Goal: Task Accomplishment & Management: Use online tool/utility

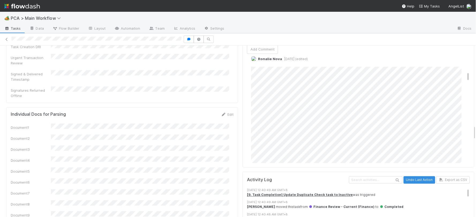
scroll to position [268, 0]
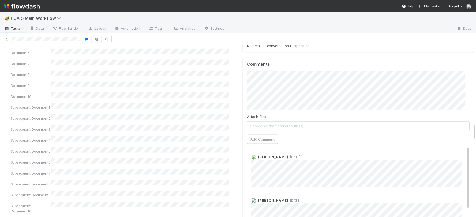
scroll to position [684, 0]
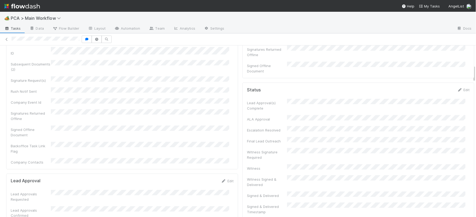
scroll to position [0, 0]
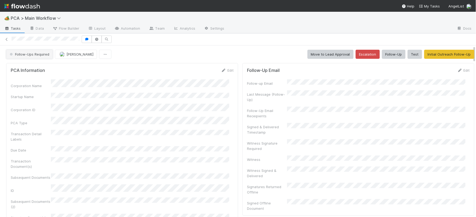
click at [33, 54] on span "Follow-Ups Required" at bounding box center [29, 54] width 41 height 4
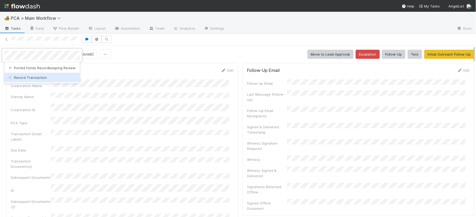
click at [37, 76] on span "Record Transaction" at bounding box center [26, 78] width 39 height 4
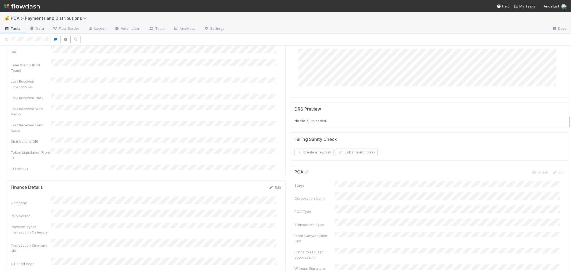
scroll to position [1160, 0]
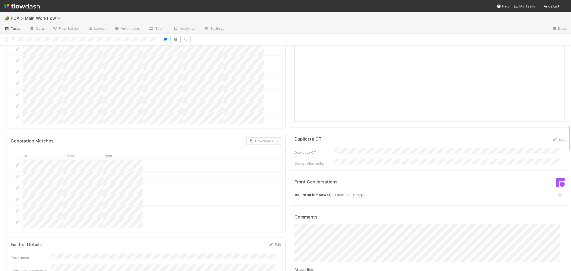
scroll to position [654, 0]
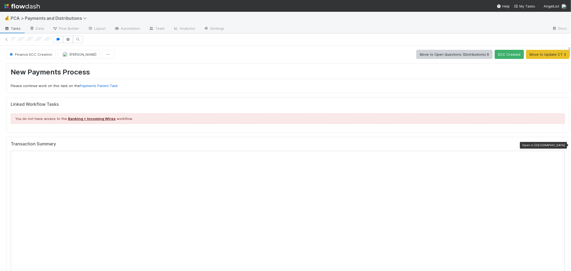
click at [560, 143] on div at bounding box center [562, 144] width 5 height 5
click at [5, 39] on icon at bounding box center [6, 39] width 5 height 3
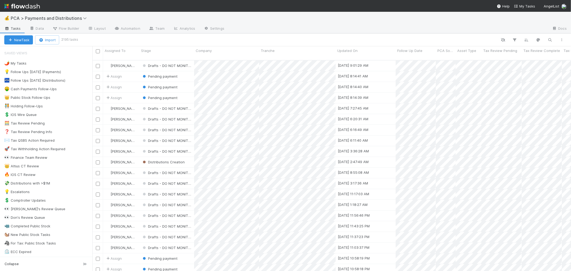
scroll to position [211, 474]
click at [66, 159] on div "👀 Finance Team Review 8" at bounding box center [48, 157] width 88 height 7
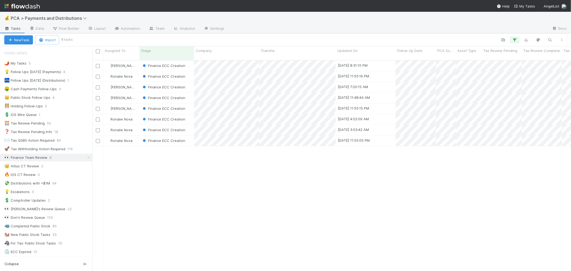
scroll to position [211, 474]
click at [116, 50] on span "Assigned To" at bounding box center [115, 50] width 21 height 5
click at [122, 57] on div "Sort A → Z" at bounding box center [135, 61] width 61 height 8
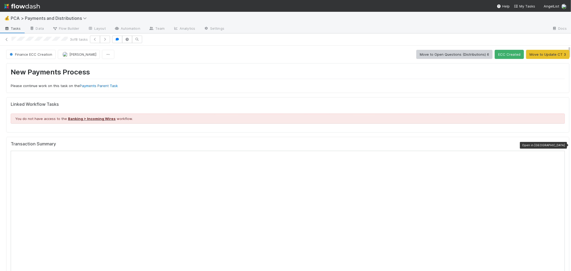
click at [560, 146] on icon at bounding box center [562, 145] width 5 height 3
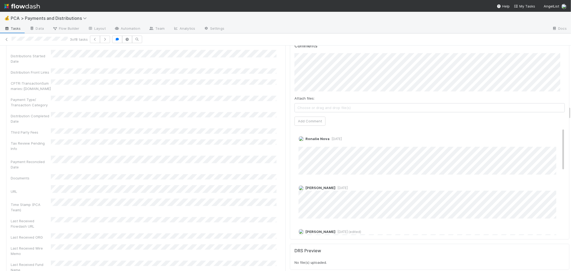
scroll to position [1011, 0]
click at [308, 115] on button "Add Comment" at bounding box center [310, 119] width 31 height 9
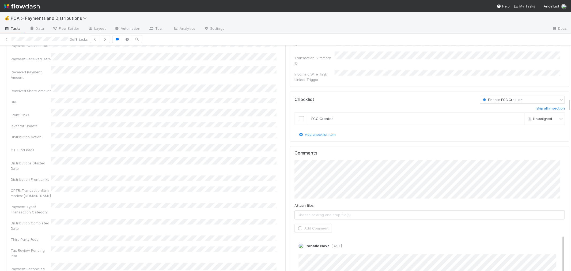
scroll to position [863, 0]
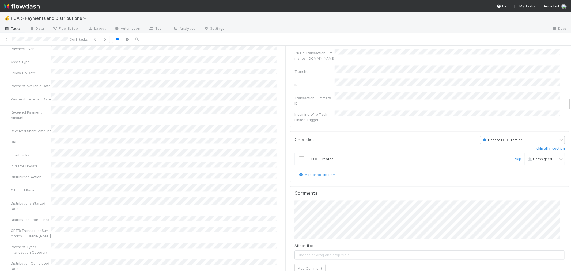
click at [299, 156] on input "checkbox" at bounding box center [301, 158] width 5 height 5
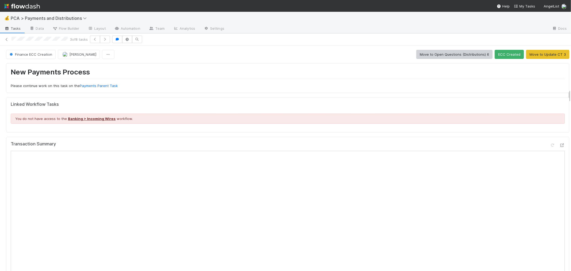
scroll to position [729, 0]
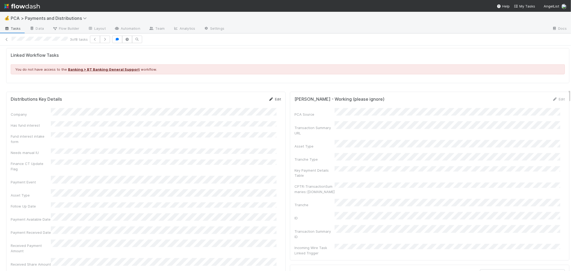
click at [274, 101] on link "Edit" at bounding box center [275, 99] width 13 height 4
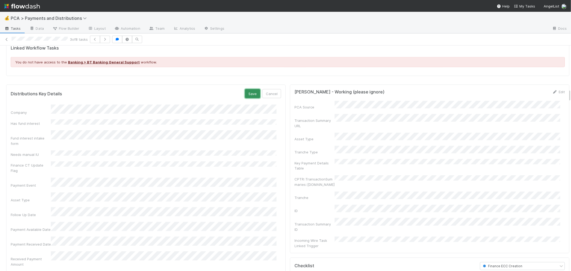
click at [250, 93] on button "Save" at bounding box center [252, 93] width 15 height 9
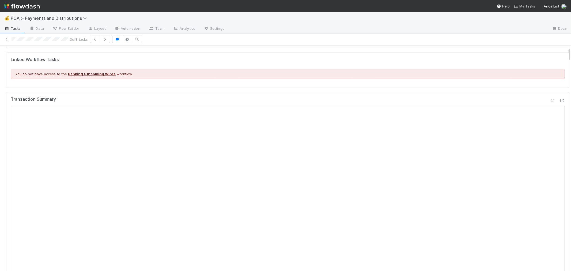
scroll to position [0, 0]
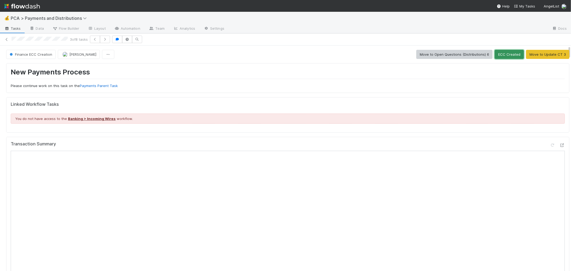
click at [501, 55] on button "ECC Created" at bounding box center [509, 54] width 29 height 9
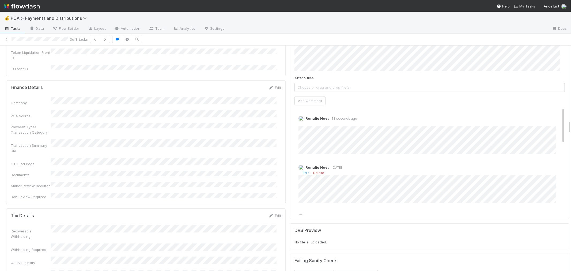
click at [335, 165] on span "2 days ago" at bounding box center [336, 167] width 12 height 4
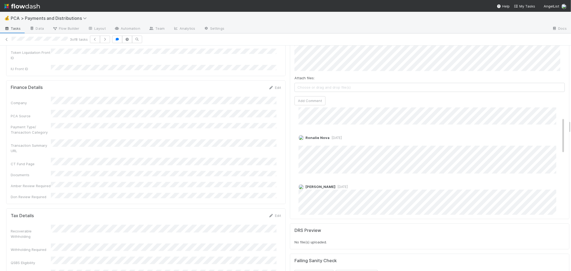
click at [336, 185] on span "2 days ago" at bounding box center [342, 187] width 12 height 4
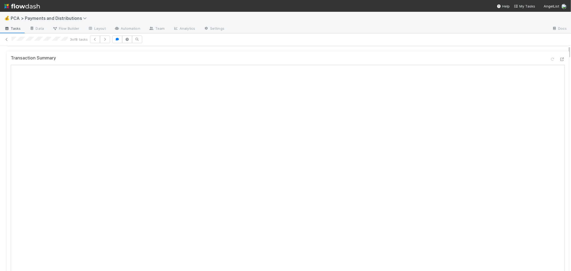
scroll to position [0, 0]
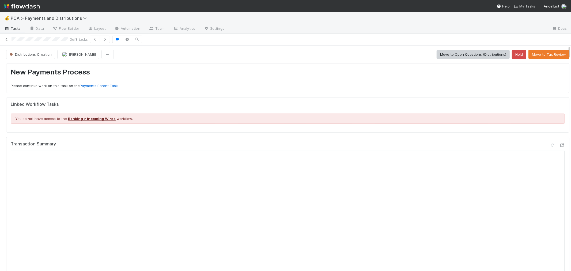
click at [7, 40] on icon at bounding box center [6, 39] width 5 height 3
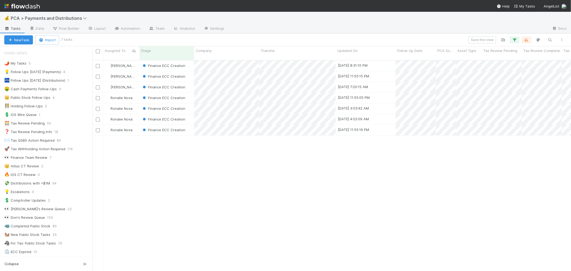
scroll to position [5, 4]
click at [129, 3] on nav "Help My Tasks AngelList" at bounding box center [285, 6] width 571 height 12
click at [191, 105] on div "Finance ECC Creation" at bounding box center [167, 108] width 55 height 10
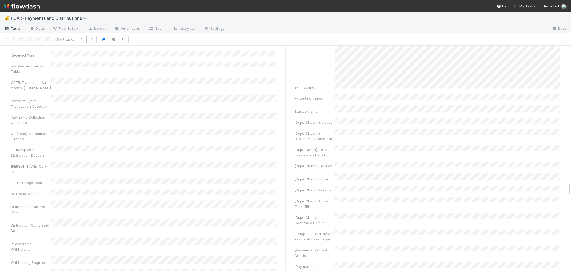
scroll to position [2291, 0]
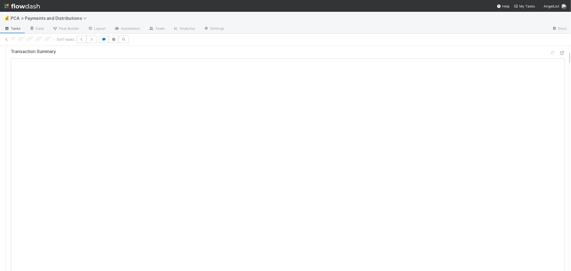
scroll to position [0, 0]
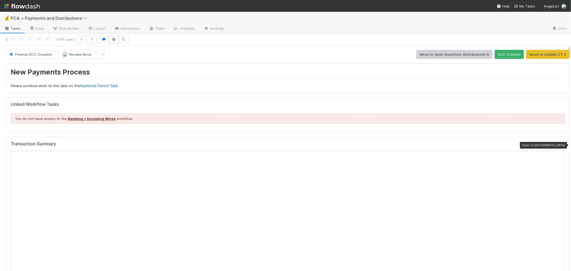
click at [560, 144] on icon at bounding box center [562, 145] width 5 height 3
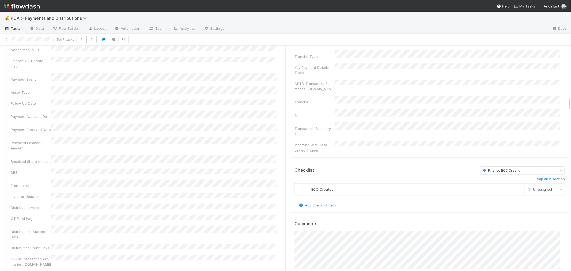
scroll to position [863, 0]
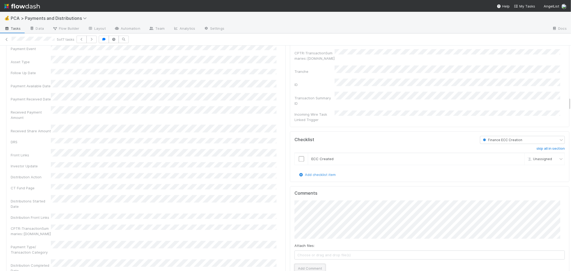
click at [302, 264] on button "Add Comment" at bounding box center [310, 268] width 31 height 9
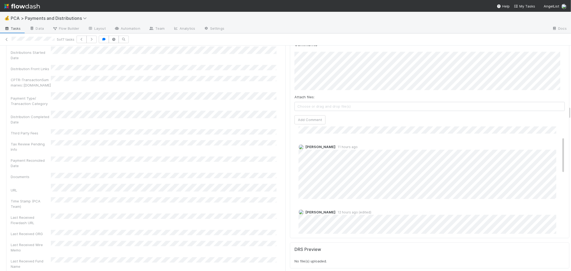
scroll to position [30, 0]
click at [138, 111] on div "Distribution Completed Date" at bounding box center [146, 118] width 270 height 14
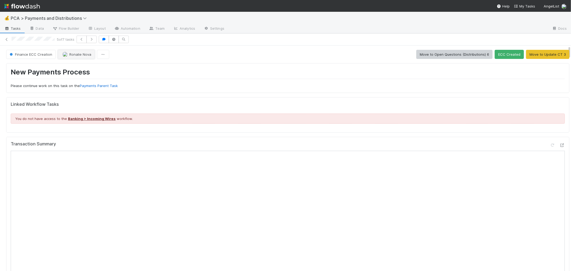
click at [80, 56] on span "Ronalie Nova" at bounding box center [80, 54] width 22 height 4
click at [560, 147] on icon at bounding box center [562, 145] width 5 height 3
click at [7, 38] on icon at bounding box center [6, 39] width 5 height 3
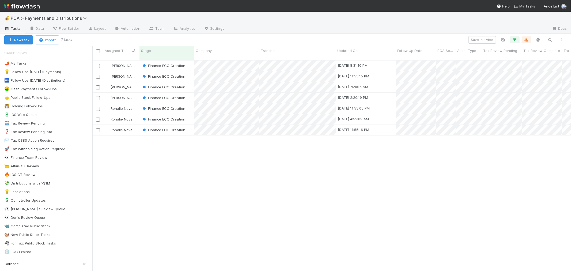
scroll to position [211, 474]
click at [189, 103] on div "Finance ECC Creation" at bounding box center [167, 108] width 55 height 10
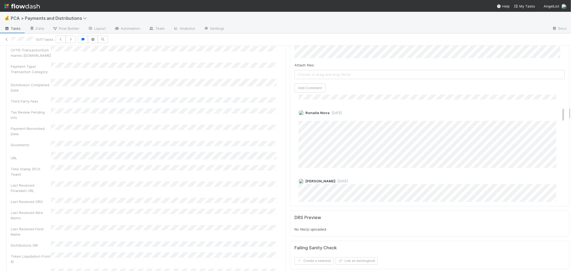
scroll to position [89, 0]
drag, startPoint x: 7, startPoint y: 35, endPoint x: 14, endPoint y: 28, distance: 11.0
click at [7, 38] on icon at bounding box center [6, 39] width 5 height 3
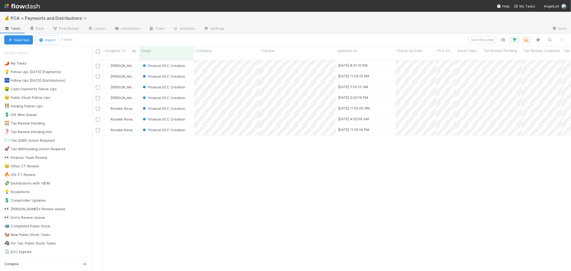
scroll to position [211, 474]
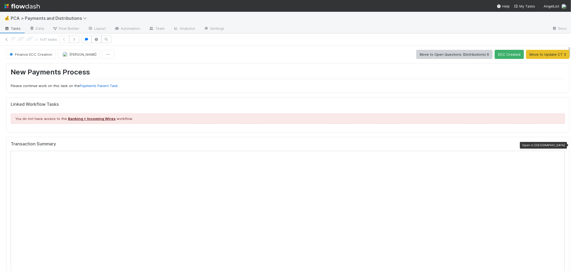
click at [560, 145] on icon at bounding box center [562, 145] width 5 height 3
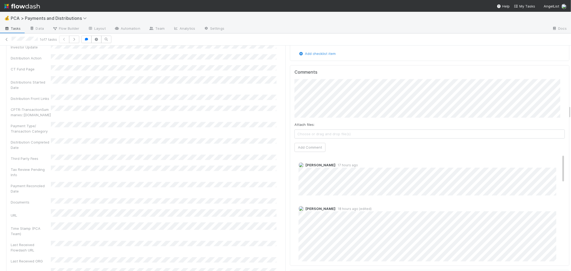
scroll to position [1011, 0]
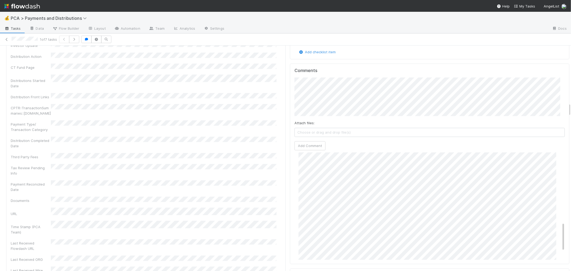
scroll to position [922, 0]
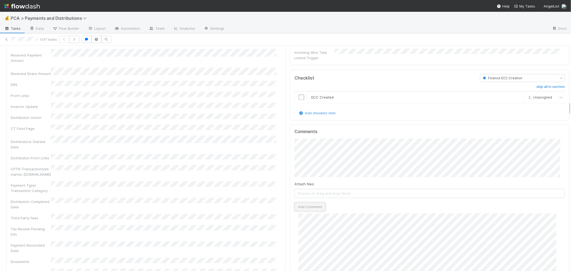
click at [307, 202] on button "Add Comment" at bounding box center [310, 206] width 31 height 9
click at [299, 95] on input "checkbox" at bounding box center [301, 97] width 5 height 5
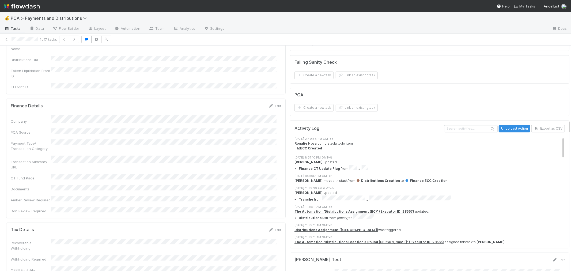
scroll to position [729, 0]
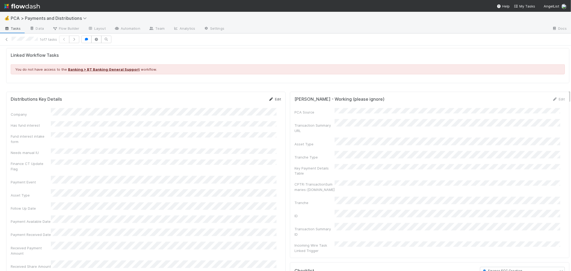
click at [269, 101] on icon at bounding box center [271, 98] width 5 height 3
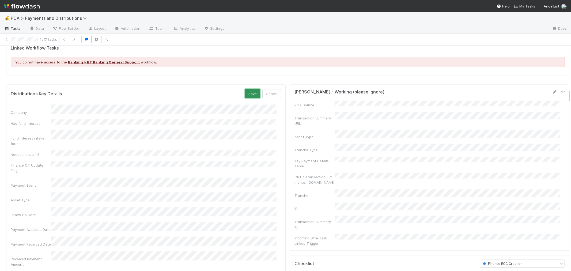
click at [251, 97] on button "Save" at bounding box center [252, 93] width 15 height 9
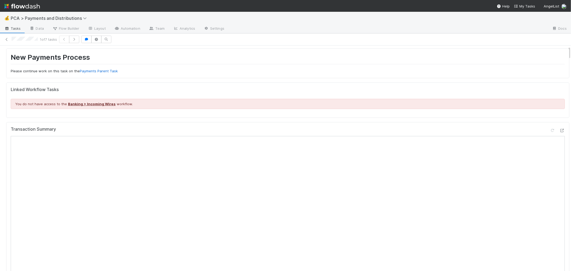
scroll to position [0, 0]
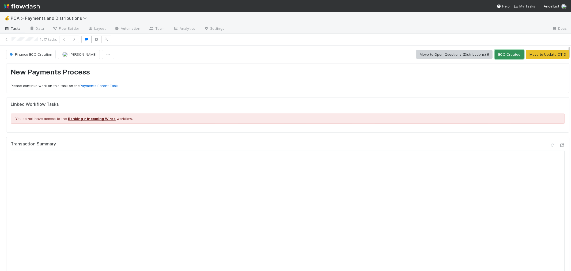
click at [504, 57] on button "ECC Created" at bounding box center [509, 54] width 29 height 9
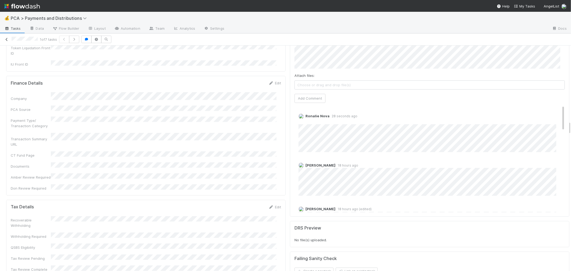
click at [6, 37] on link at bounding box center [6, 39] width 5 height 5
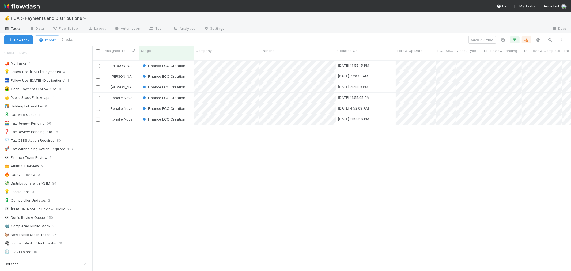
scroll to position [5, 4]
click at [191, 114] on div "Finance ECC Creation" at bounding box center [167, 119] width 55 height 10
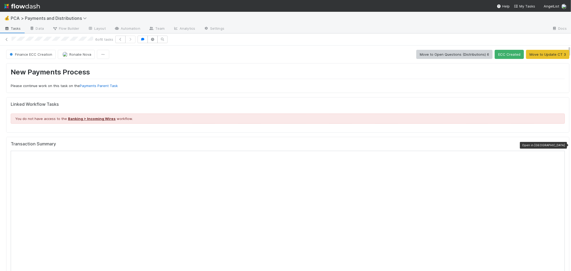
click at [560, 145] on icon at bounding box center [562, 145] width 5 height 3
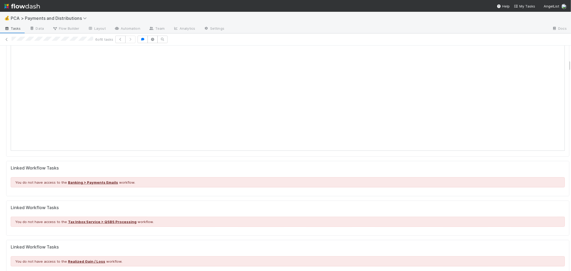
scroll to position [119, 0]
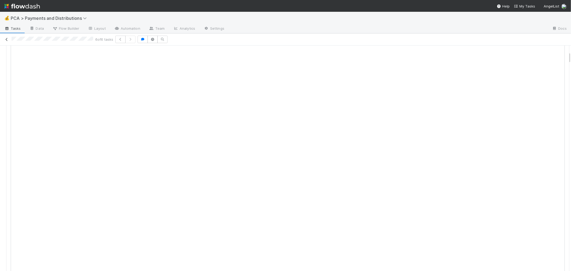
click at [5, 37] on link at bounding box center [6, 39] width 5 height 5
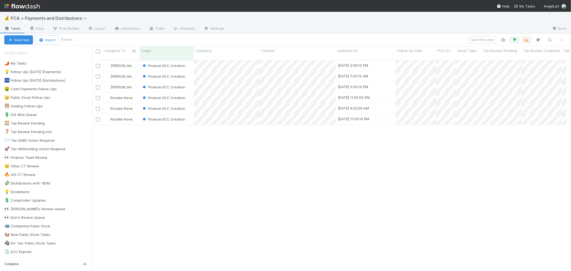
scroll to position [5, 4]
click at [190, 103] on div "Finance ECC Creation" at bounding box center [167, 108] width 55 height 10
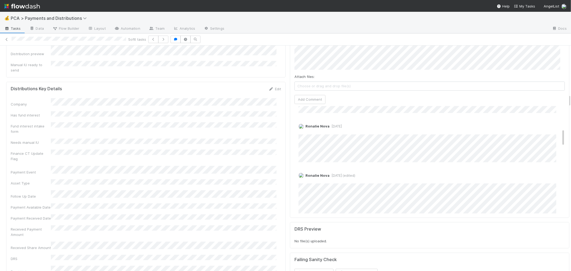
scroll to position [149, 0]
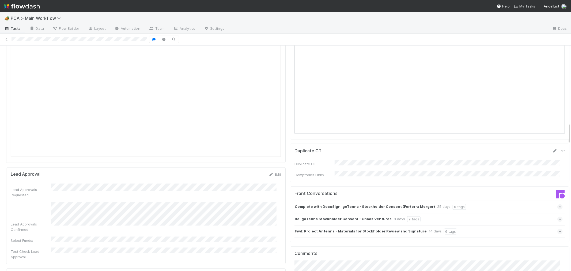
scroll to position [982, 0]
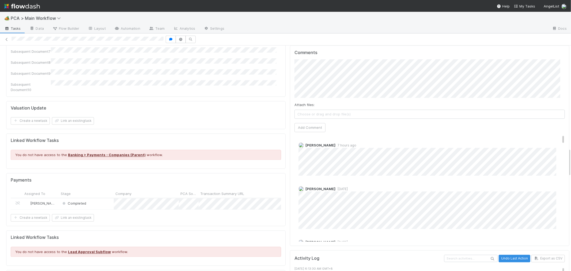
scroll to position [803, 0]
click at [336, 186] on span "[DATE]" at bounding box center [342, 188] width 12 height 4
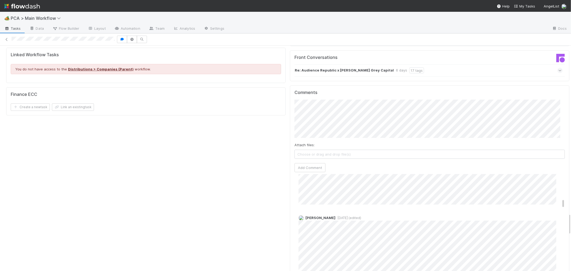
scroll to position [268, 0]
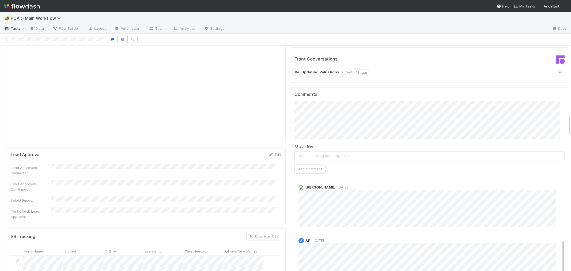
scroll to position [427, 0]
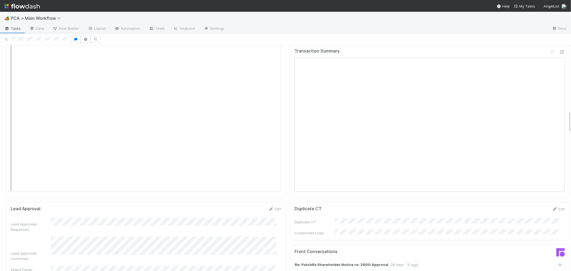
scroll to position [654, 0]
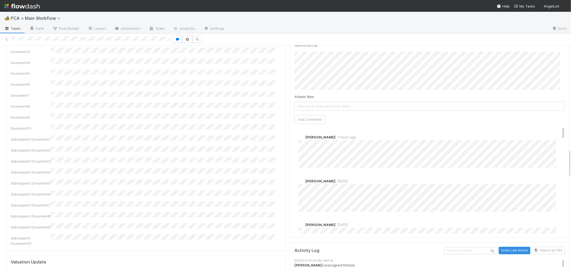
scroll to position [833, 0]
click at [382, 174] on div "Charlie Bell 7 months ago" at bounding box center [432, 192] width 275 height 37
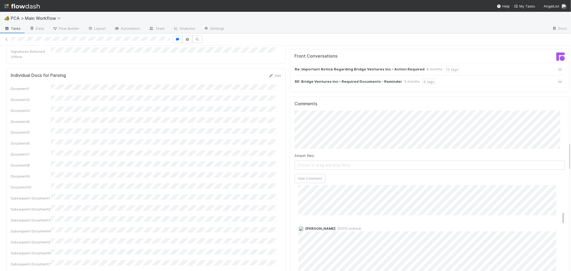
scroll to position [238, 0]
click at [311, 174] on button "Add Comment" at bounding box center [310, 178] width 31 height 9
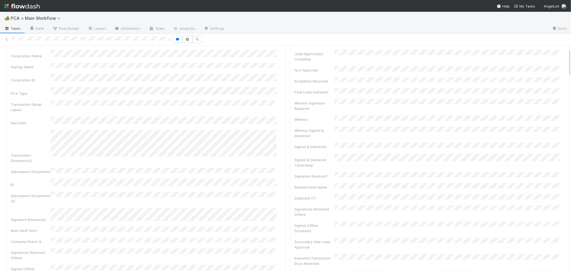
scroll to position [0, 0]
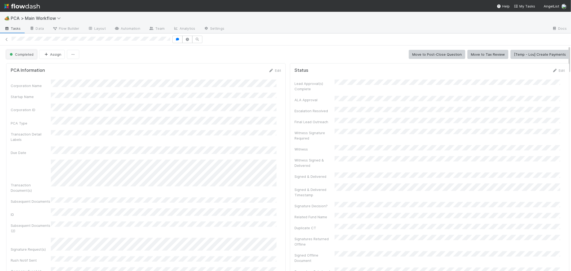
click at [22, 52] on span "Completed" at bounding box center [21, 54] width 25 height 4
click at [74, 85] on div "Finance Review - Current (Finance)" at bounding box center [42, 87] width 76 height 10
click at [90, 55] on button "Assign" at bounding box center [93, 54] width 26 height 9
click at [112, 78] on div "[PERSON_NAME]" at bounding box center [115, 78] width 76 height 10
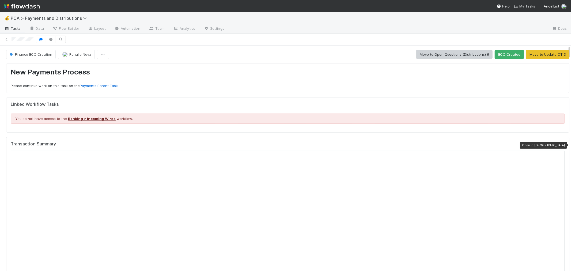
click at [560, 146] on icon at bounding box center [562, 145] width 5 height 3
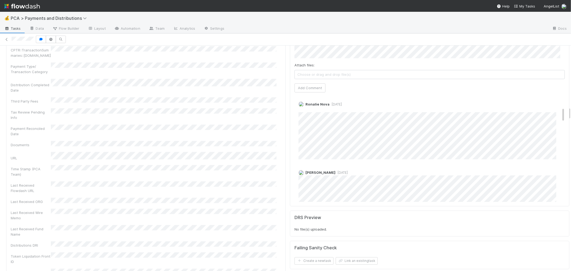
scroll to position [89, 0]
click at [303, 107] on link "Edit" at bounding box center [306, 109] width 6 height 4
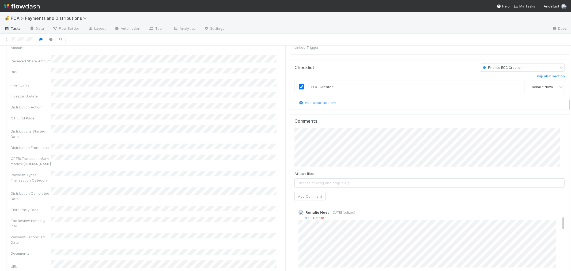
scroll to position [892, 0]
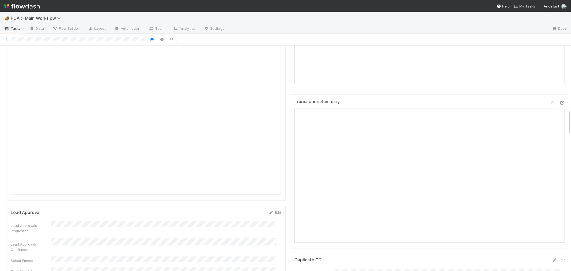
scroll to position [506, 0]
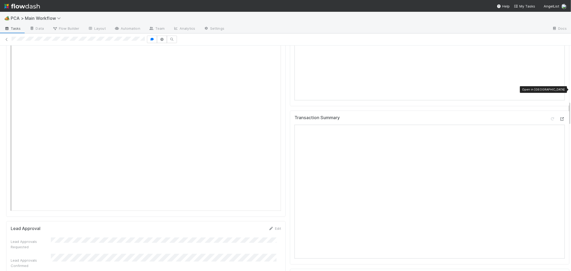
click at [560, 117] on icon at bounding box center [562, 118] width 5 height 3
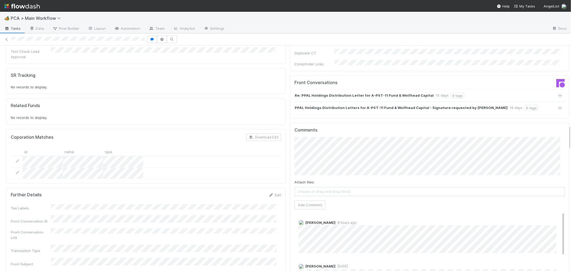
scroll to position [744, 0]
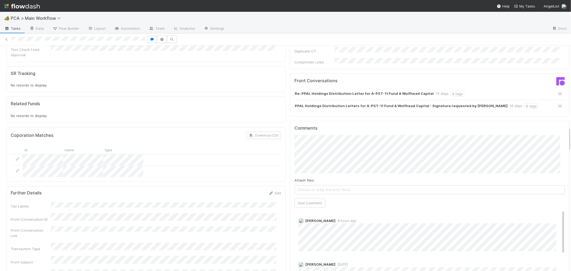
drag, startPoint x: 464, startPoint y: 61, endPoint x: 471, endPoint y: 61, distance: 7.2
click at [465, 88] on div "Re: PPAL Holdings Distribution Letter for A-PST-11 Fund & Wolfhead Capital 15 d…" at bounding box center [429, 94] width 268 height 12
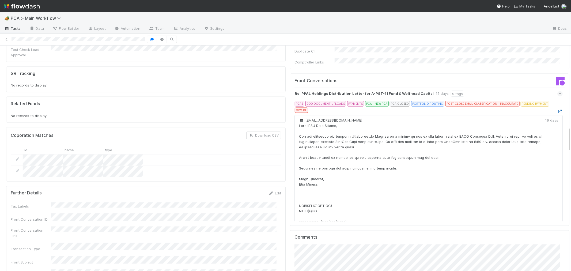
click at [557, 110] on icon at bounding box center [559, 111] width 5 height 3
click at [559, 91] on icon at bounding box center [560, 93] width 3 height 5
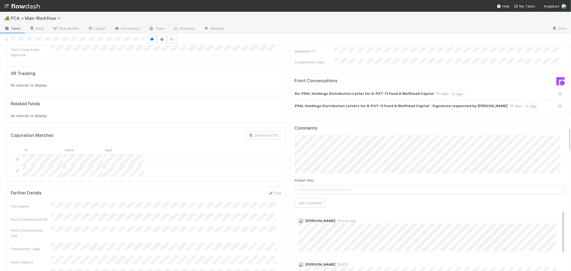
click at [557, 103] on span at bounding box center [559, 105] width 5 height 5
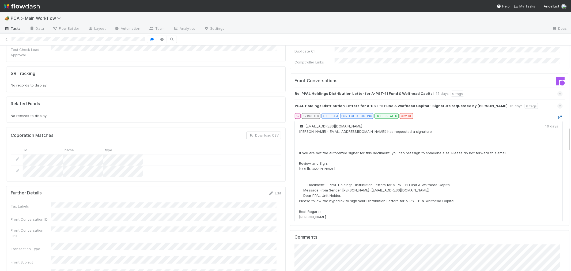
click at [557, 116] on icon at bounding box center [559, 117] width 5 height 3
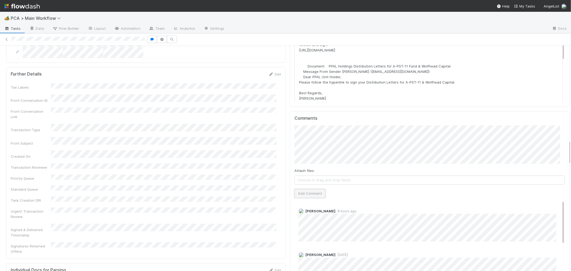
click at [301, 189] on button "Add Comment" at bounding box center [310, 193] width 31 height 9
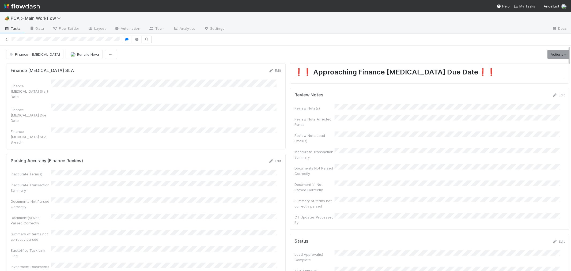
click at [6, 38] on icon at bounding box center [6, 39] width 5 height 3
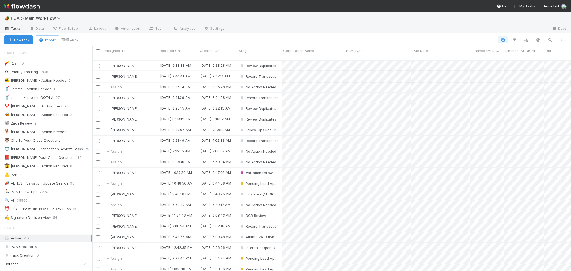
scroll to position [5, 4]
click at [47, 206] on div "⏰ FAST - Past Due PCAs - 7 Day SLAs" at bounding box center [37, 209] width 67 height 7
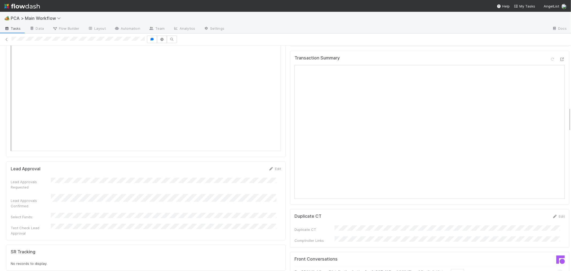
scroll to position [536, 0]
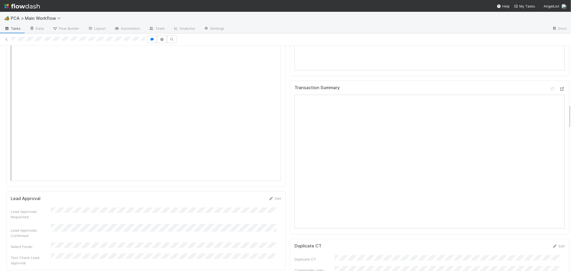
click at [557, 81] on div "Transaction Summary Open in [GEOGRAPHIC_DATA]" at bounding box center [430, 158] width 280 height 154
click at [560, 87] on icon at bounding box center [562, 88] width 5 height 3
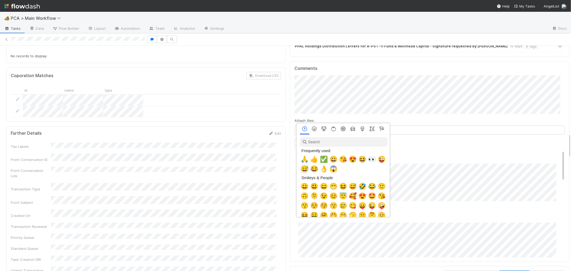
scroll to position [0, 2]
click at [303, 161] on span "🙏" at bounding box center [304, 159] width 8 height 7
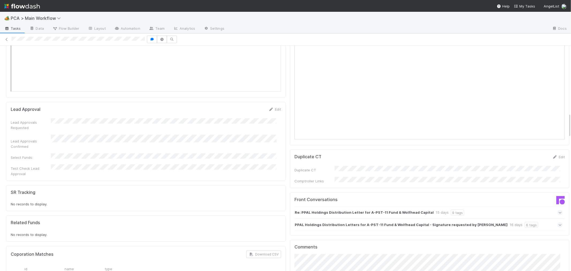
scroll to position [714, 0]
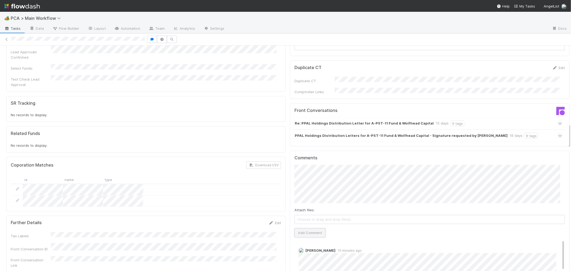
click at [296, 228] on button "Add Comment" at bounding box center [310, 232] width 31 height 9
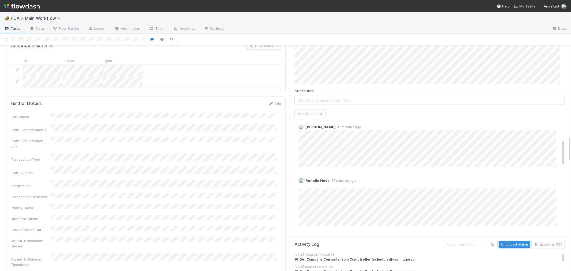
scroll to position [89, 0]
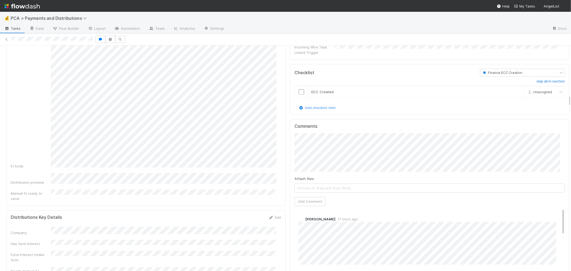
scroll to position [952, 0]
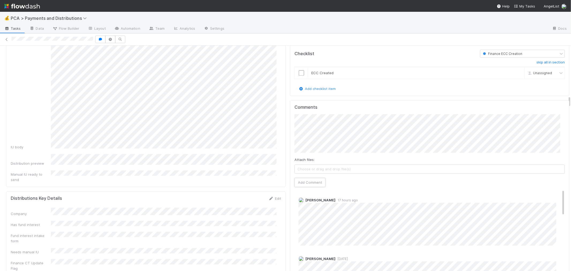
drag, startPoint x: 305, startPoint y: 168, endPoint x: 295, endPoint y: 94, distance: 74.1
click at [304, 178] on button "Add Comment" at bounding box center [310, 182] width 31 height 9
click at [299, 70] on input "checkbox" at bounding box center [301, 72] width 5 height 5
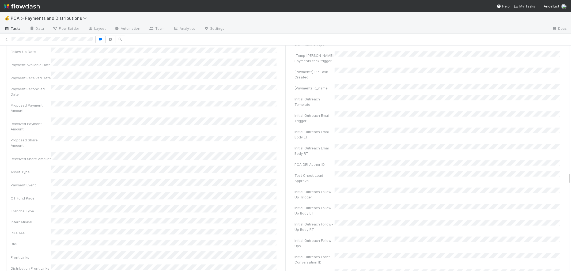
scroll to position [1030, 0]
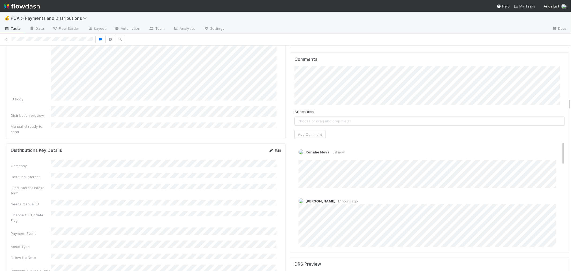
click at [275, 148] on link "Edit" at bounding box center [275, 150] width 13 height 4
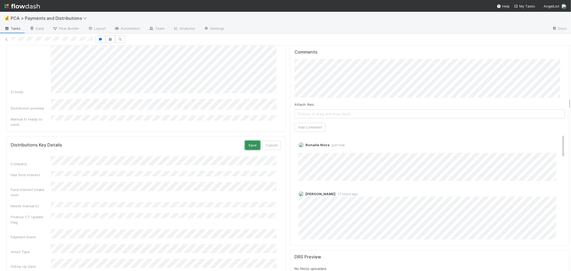
click at [247, 141] on button "Save" at bounding box center [252, 145] width 15 height 9
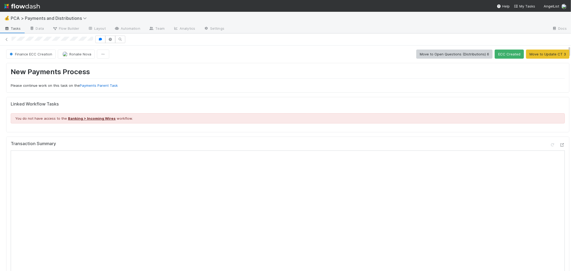
scroll to position [0, 0]
click at [497, 54] on button "ECC Created" at bounding box center [509, 54] width 29 height 9
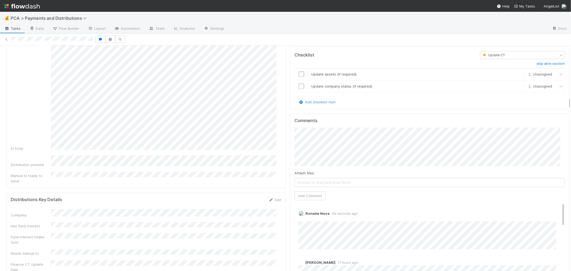
scroll to position [982, 0]
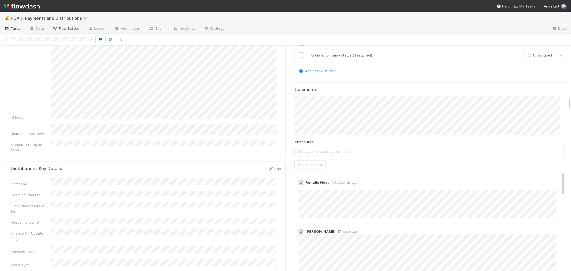
drag, startPoint x: 7, startPoint y: 38, endPoint x: 59, endPoint y: 29, distance: 52.5
click at [7, 38] on icon at bounding box center [6, 39] width 5 height 3
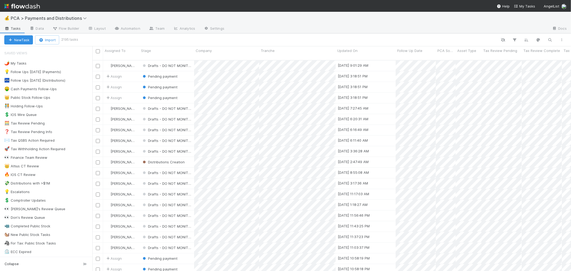
scroll to position [211, 474]
drag, startPoint x: 67, startPoint y: 159, endPoint x: 93, endPoint y: 159, distance: 25.7
click at [67, 159] on div "👀 Finance Team Review 5" at bounding box center [48, 157] width 88 height 7
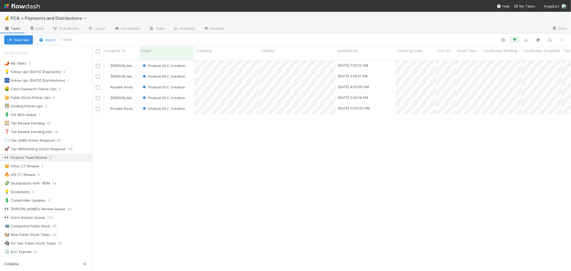
scroll to position [211, 474]
